Goal: Task Accomplishment & Management: Manage account settings

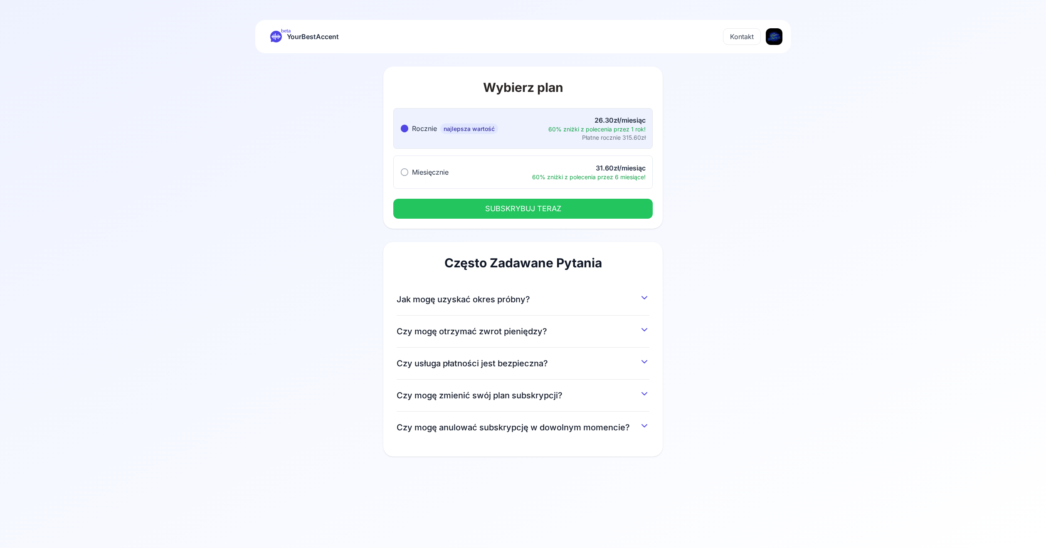
click at [551, 303] on button "Jak mogę uzyskać okres próbny?" at bounding box center [522, 297] width 253 height 15
click at [271, 35] on icon at bounding box center [276, 37] width 12 height 12
click at [444, 174] on span "Miesięcznie" at bounding box center [430, 172] width 37 height 8
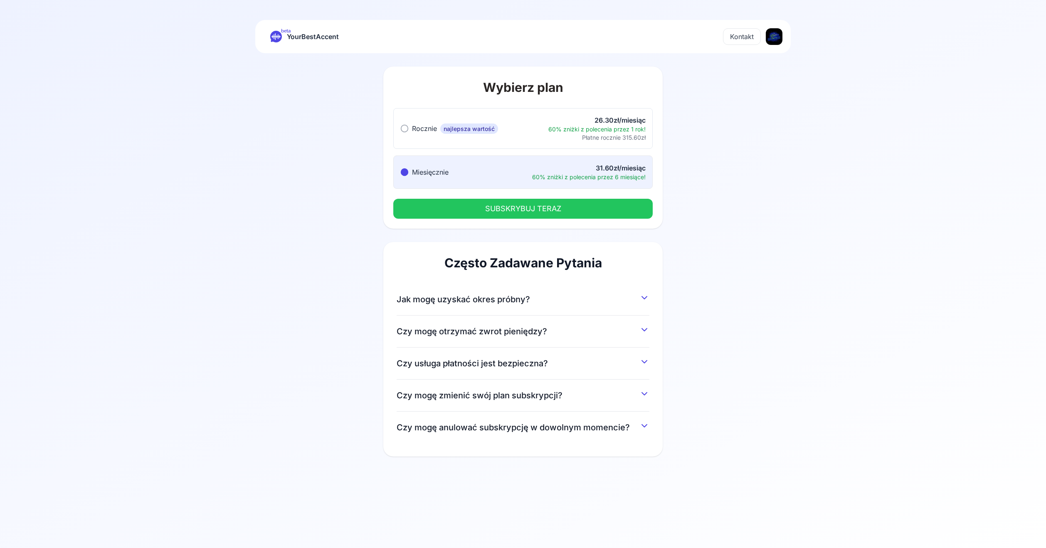
click at [471, 298] on span "Jak mogę uzyskać okres próbny?" at bounding box center [462, 299] width 133 height 12
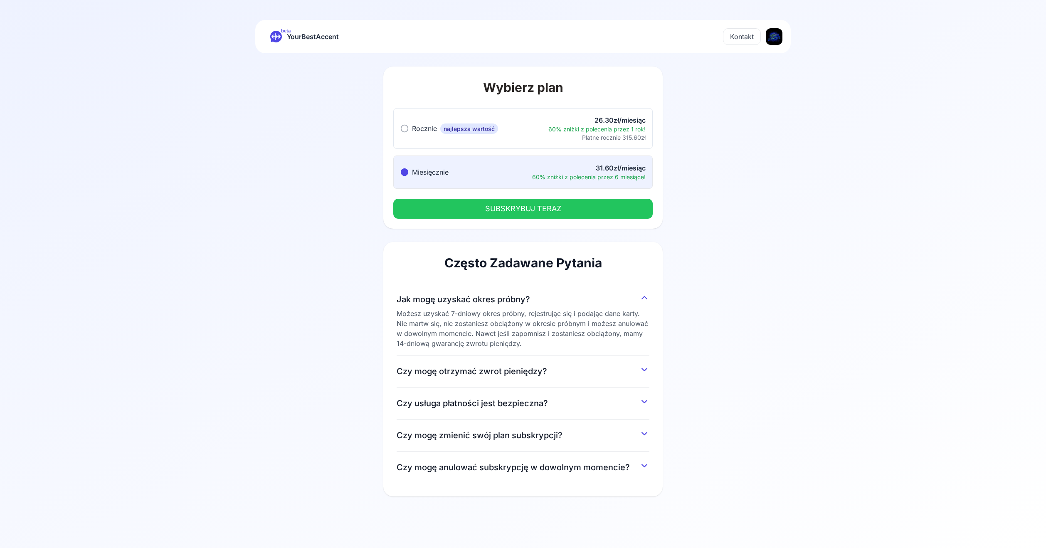
click at [768, 39] on html "beta YourBestAccent Kontakt Wybierz plan Rocznie najlepsza wartość Rocznie najl…" at bounding box center [523, 274] width 1046 height 548
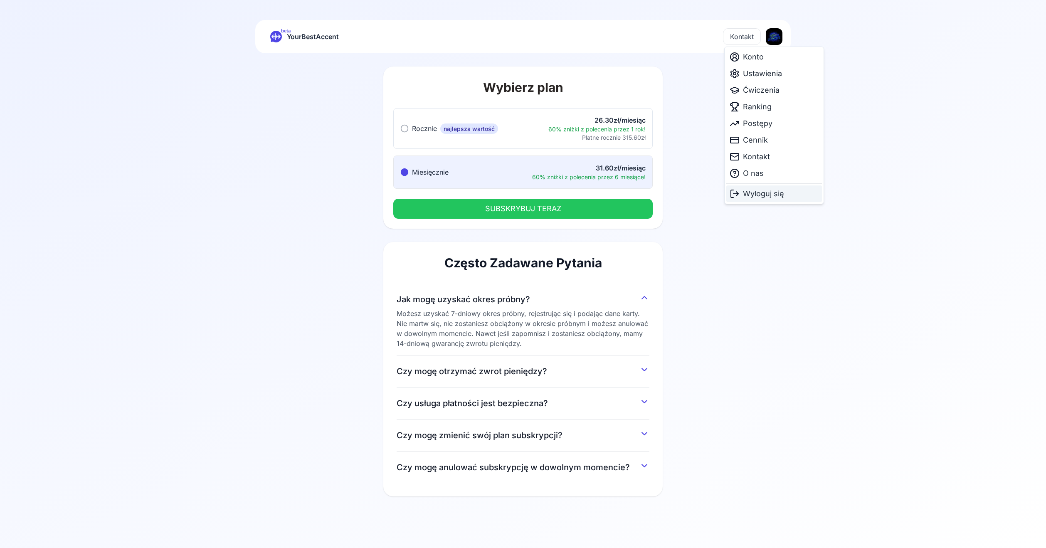
click at [745, 192] on span "Wyloguj się" at bounding box center [763, 194] width 41 height 12
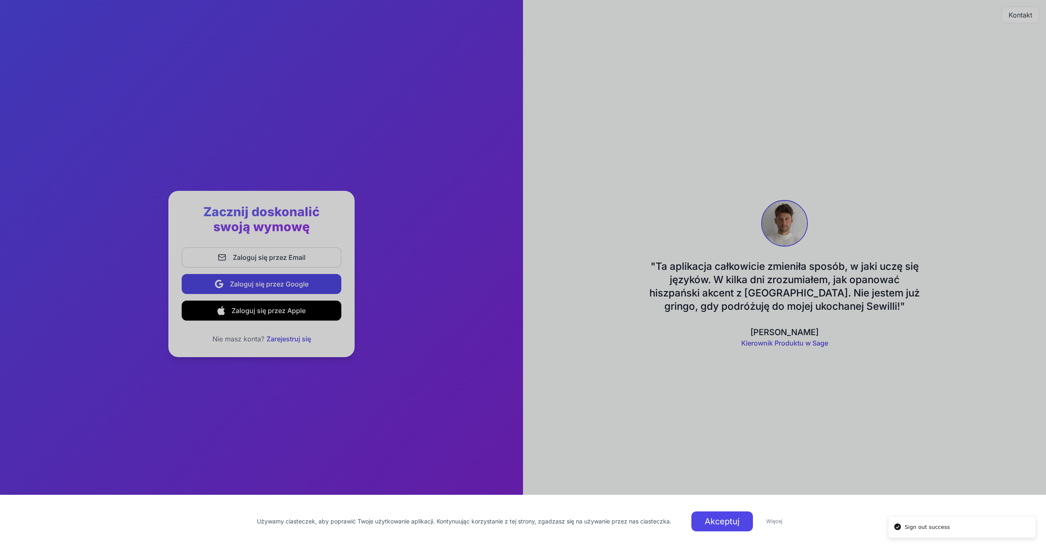
click at [718, 523] on button "Akceptuj" at bounding box center [722, 521] width 62 height 20
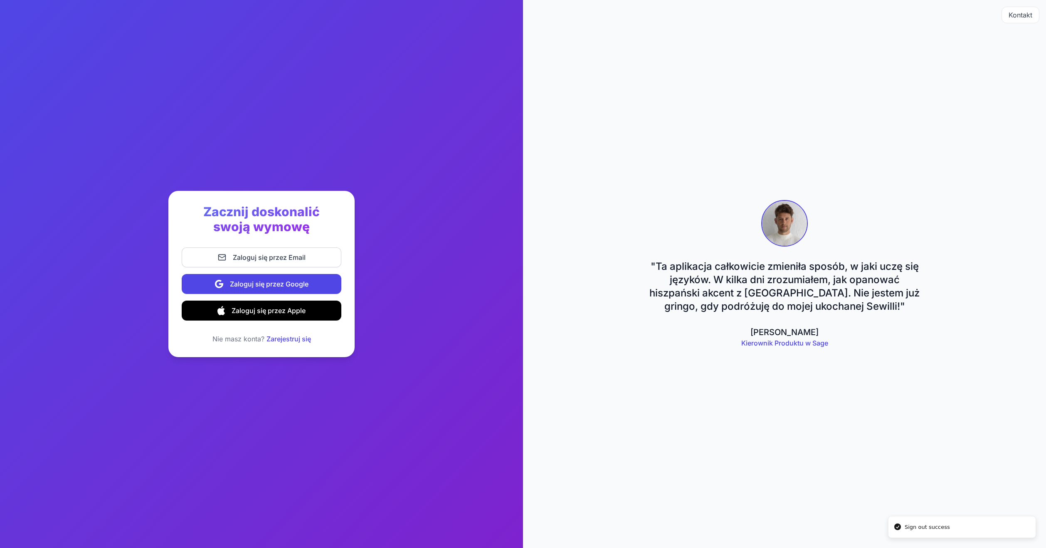
click at [295, 260] on span "Zaloguj się przez Email" at bounding box center [269, 257] width 73 height 10
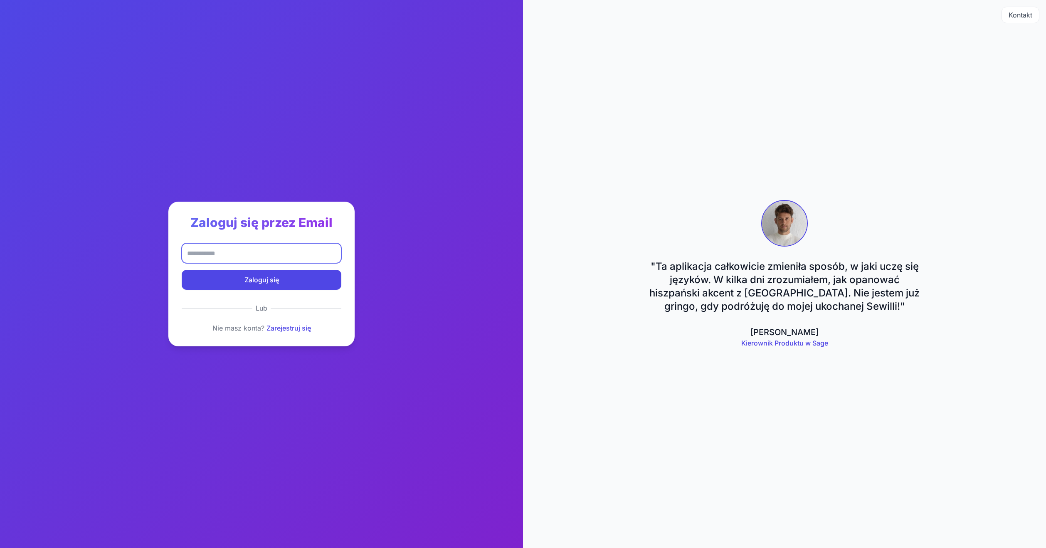
click at [291, 254] on input "email" at bounding box center [262, 253] width 160 height 20
type input "**********"
click at [277, 276] on span "Zaloguj się" at bounding box center [261, 280] width 34 height 10
